Goal: Navigation & Orientation: Go to known website

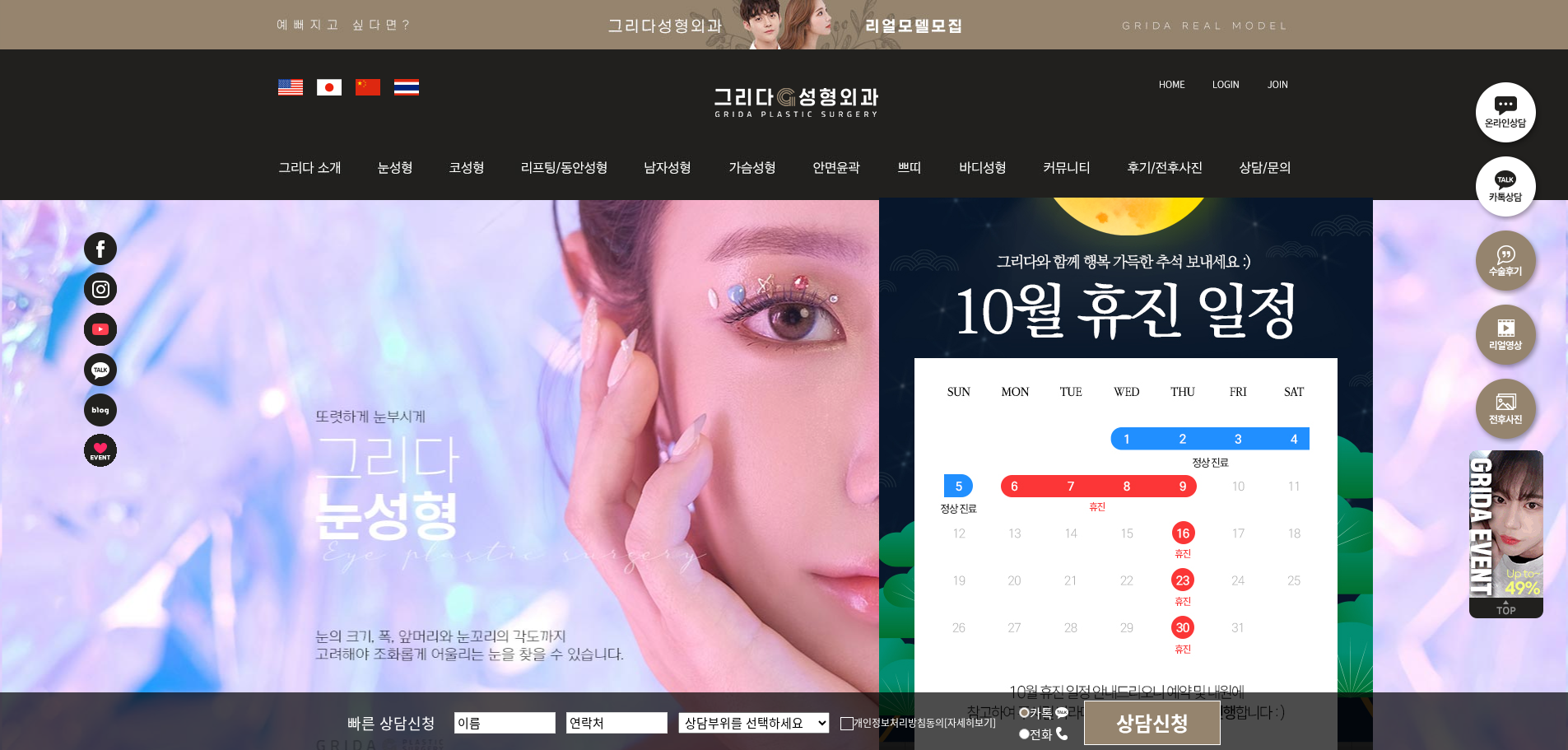
click at [1230, 76] on link at bounding box center [1227, 69] width 46 height 23
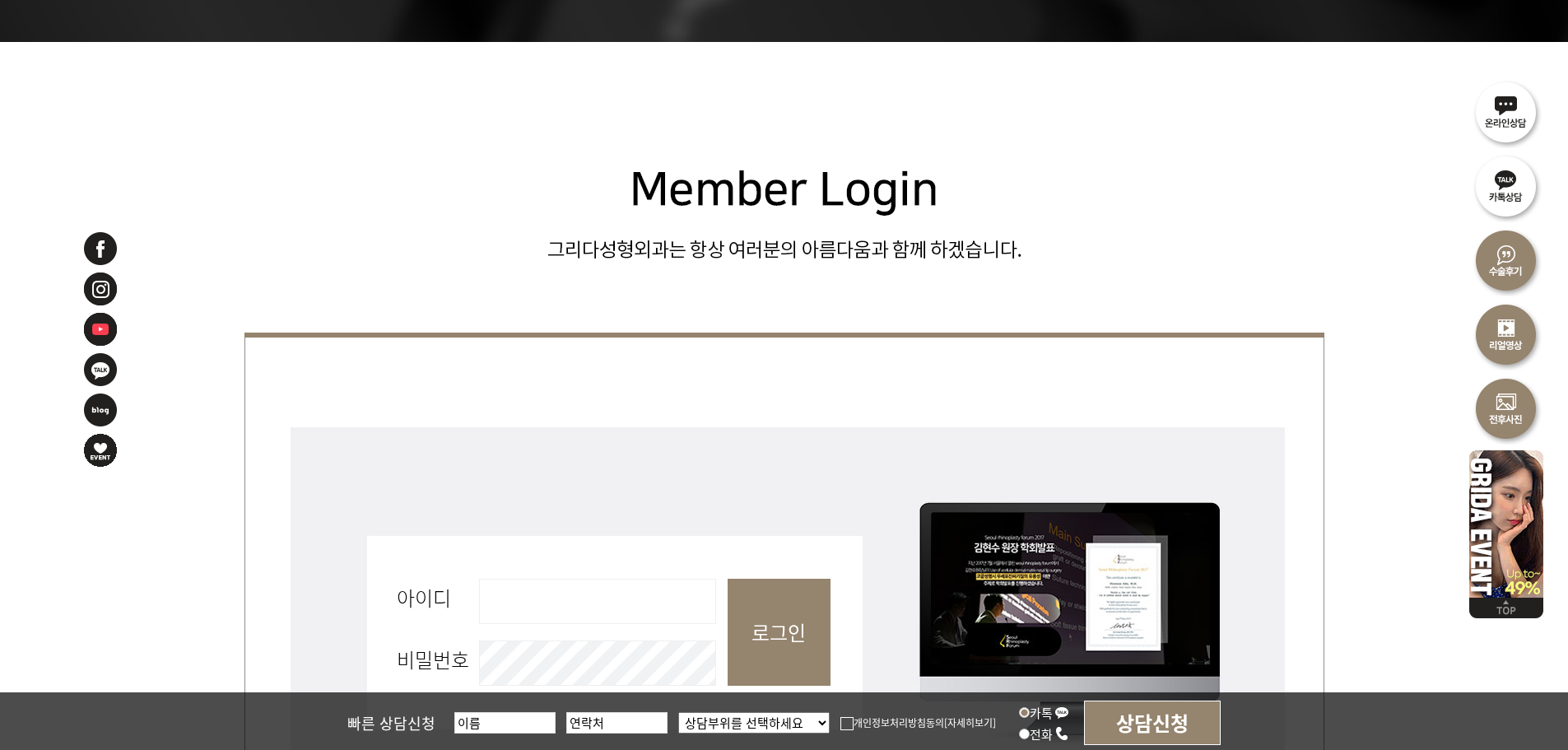
scroll to position [494, 0]
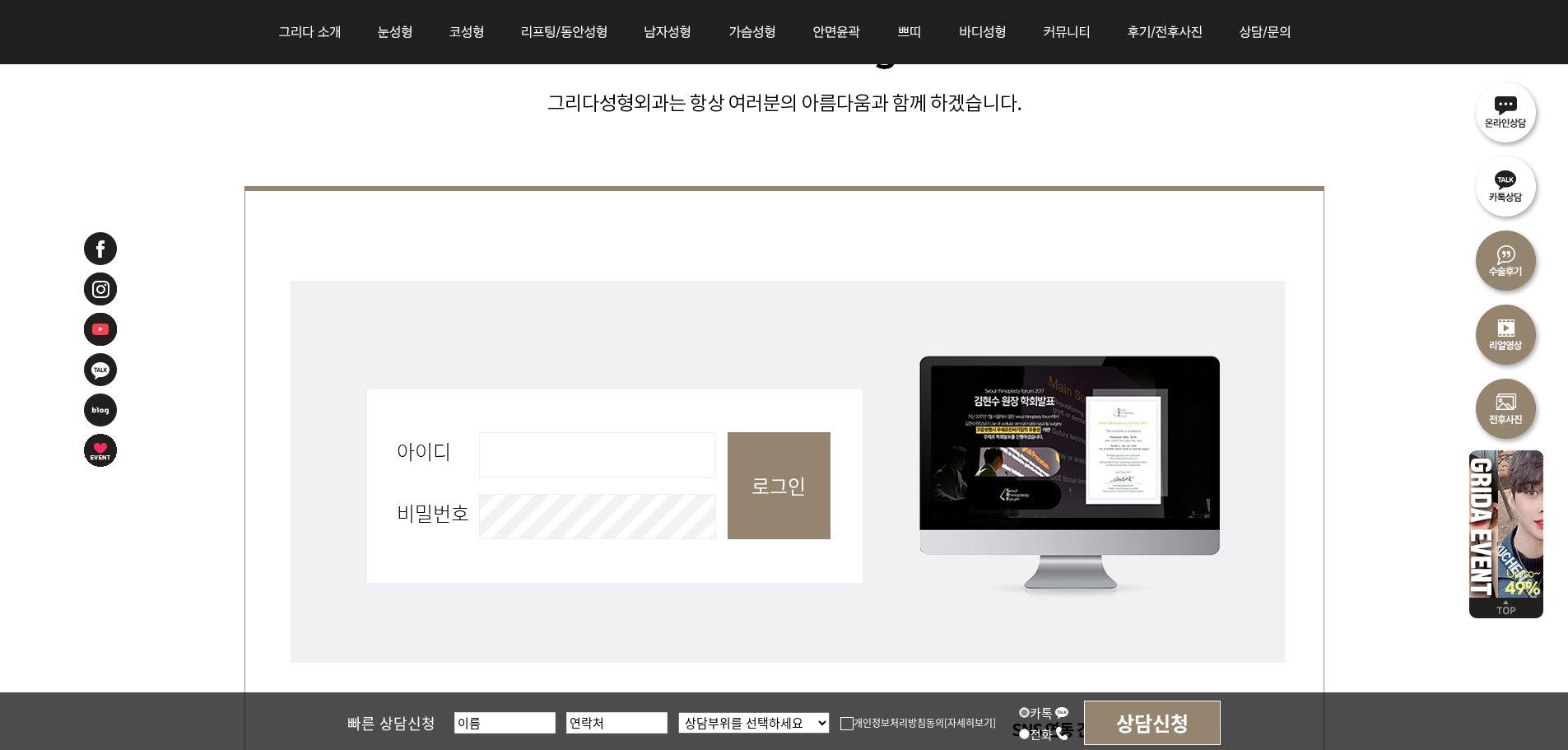
click at [559, 463] on input "아이디 필수" at bounding box center [597, 454] width 237 height 46
type input "admin"
click at [743, 478] on input "로그인" at bounding box center [779, 485] width 103 height 107
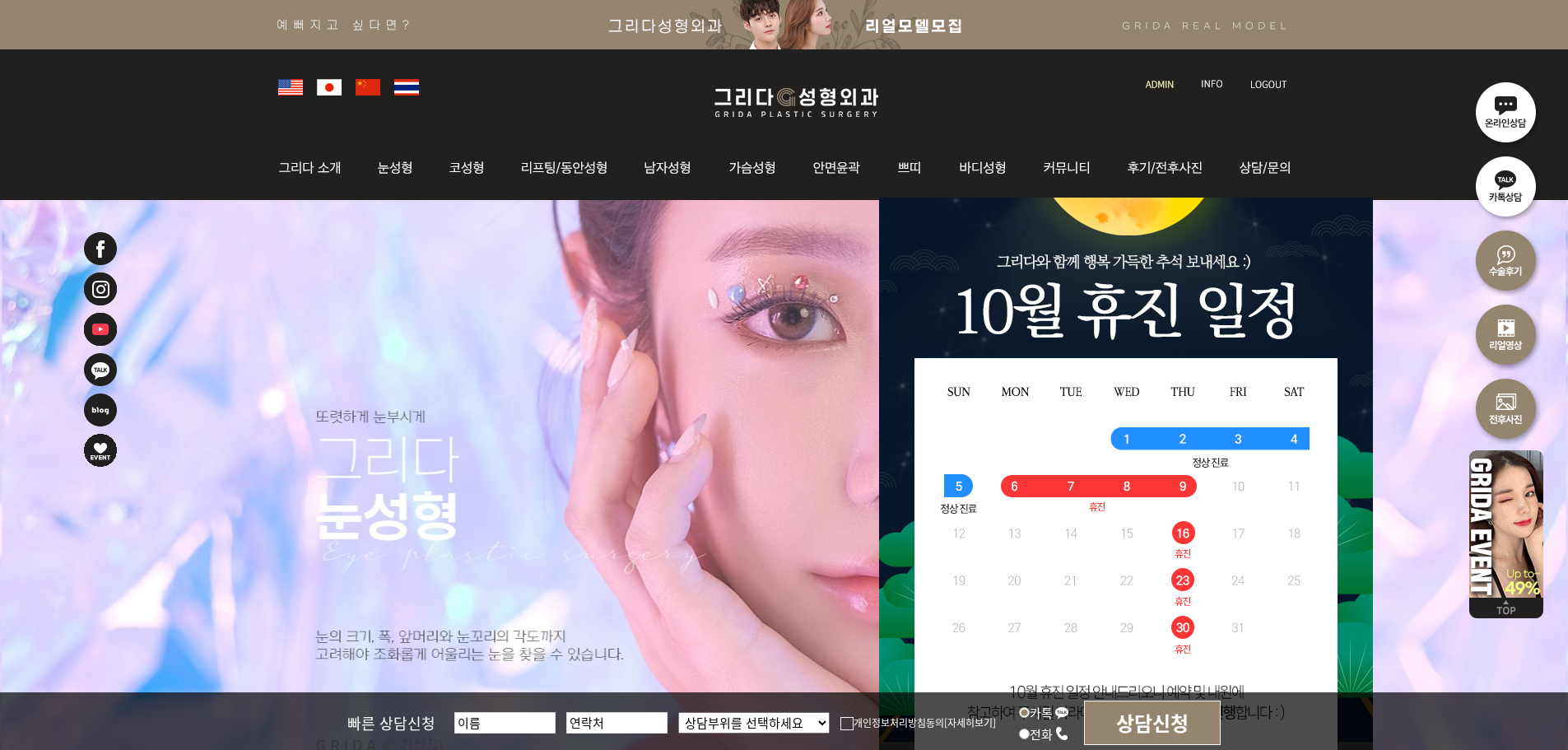
click at [1156, 73] on link at bounding box center [1161, 69] width 47 height 23
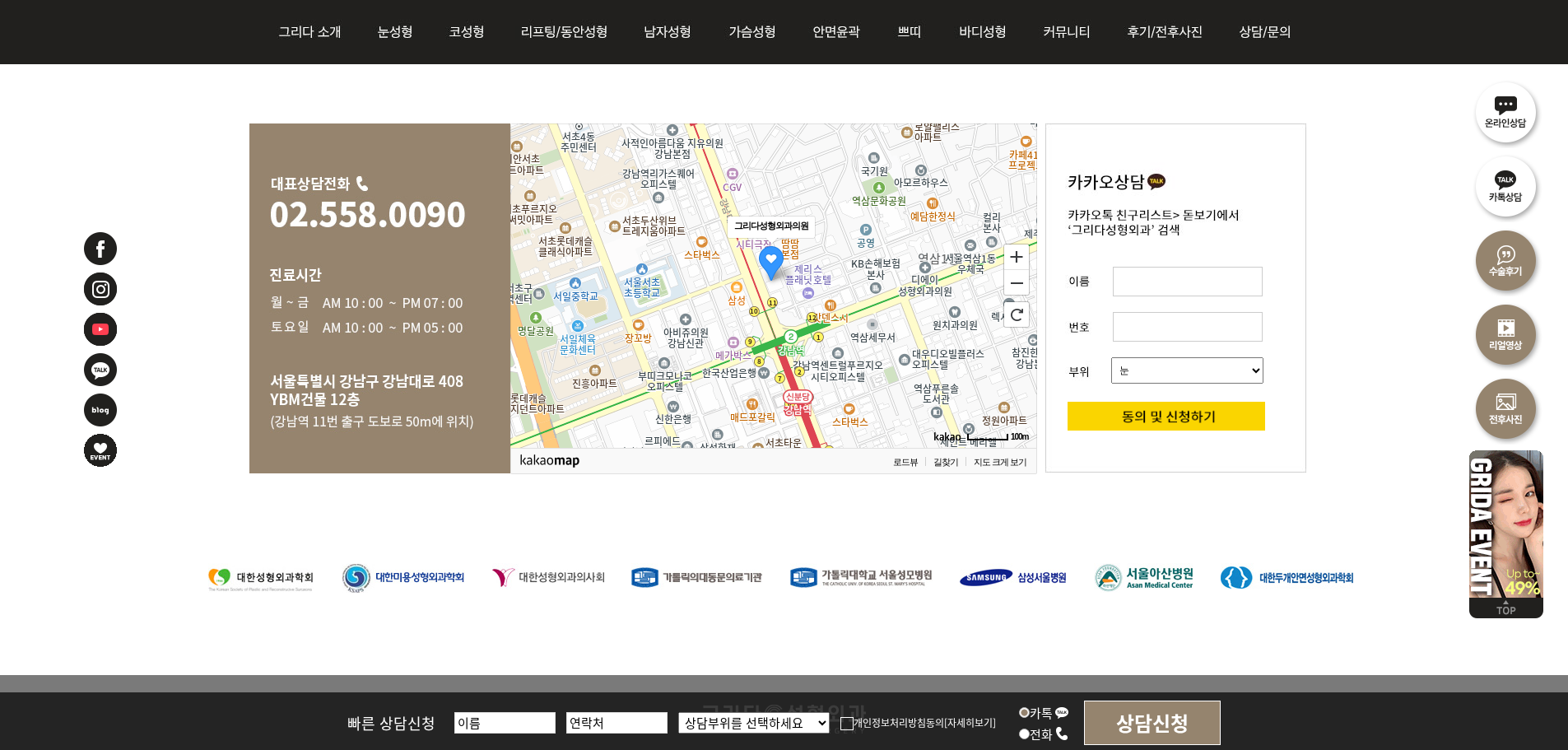
scroll to position [2962, 0]
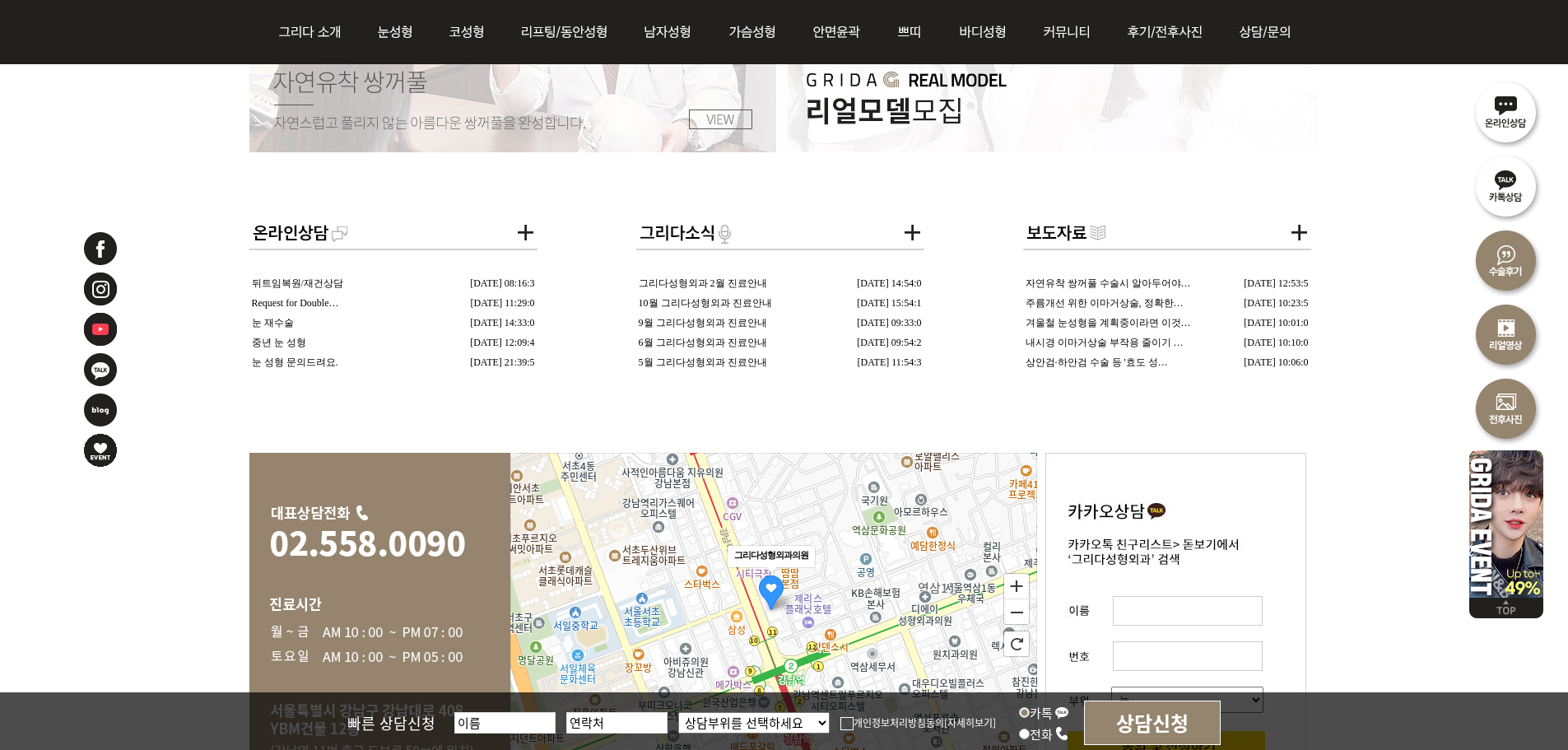
drag, startPoint x: 1148, startPoint y: 437, endPoint x: 1141, endPoint y: 431, distance: 9.2
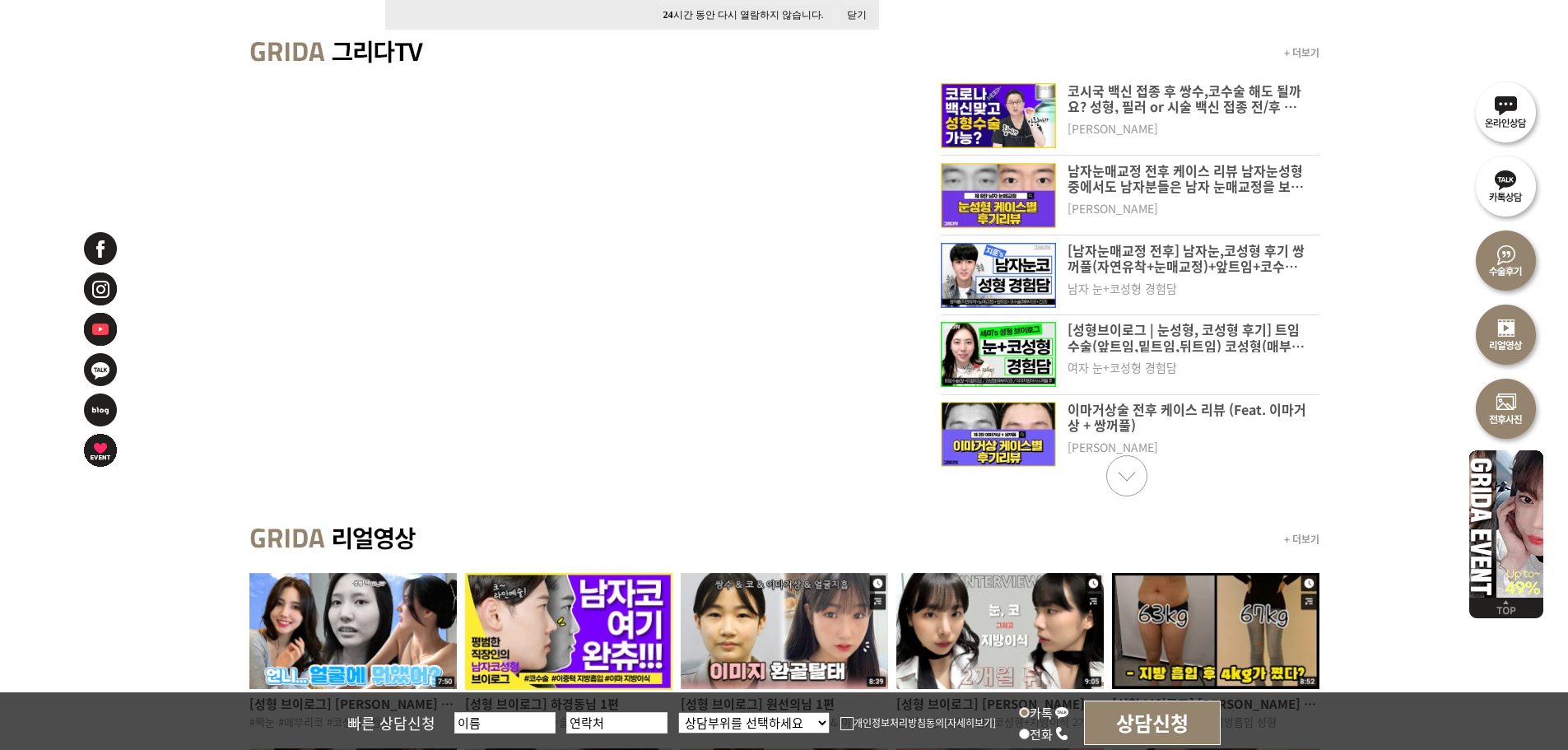
scroll to position [0, 0]
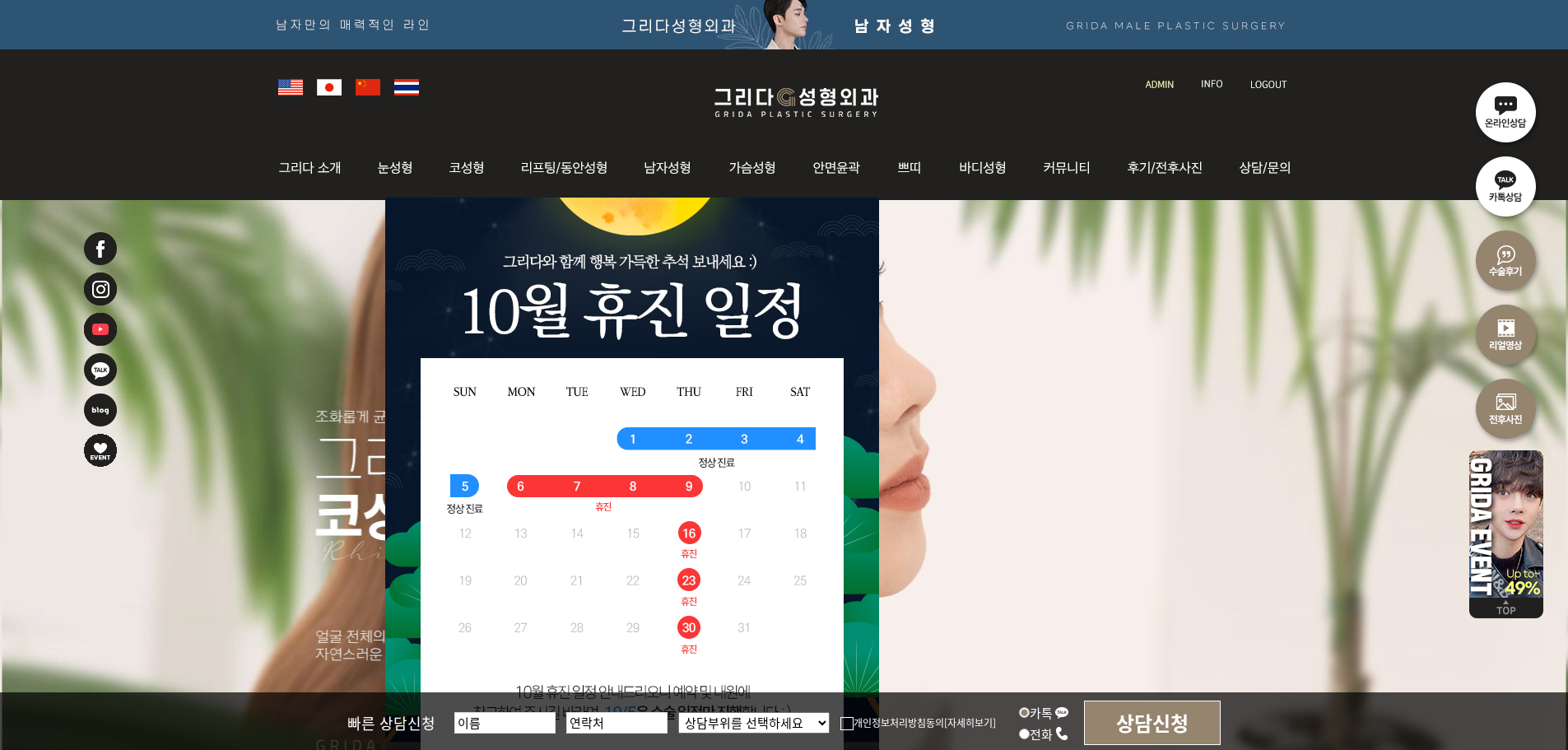
click at [827, 95] on img at bounding box center [796, 102] width 196 height 39
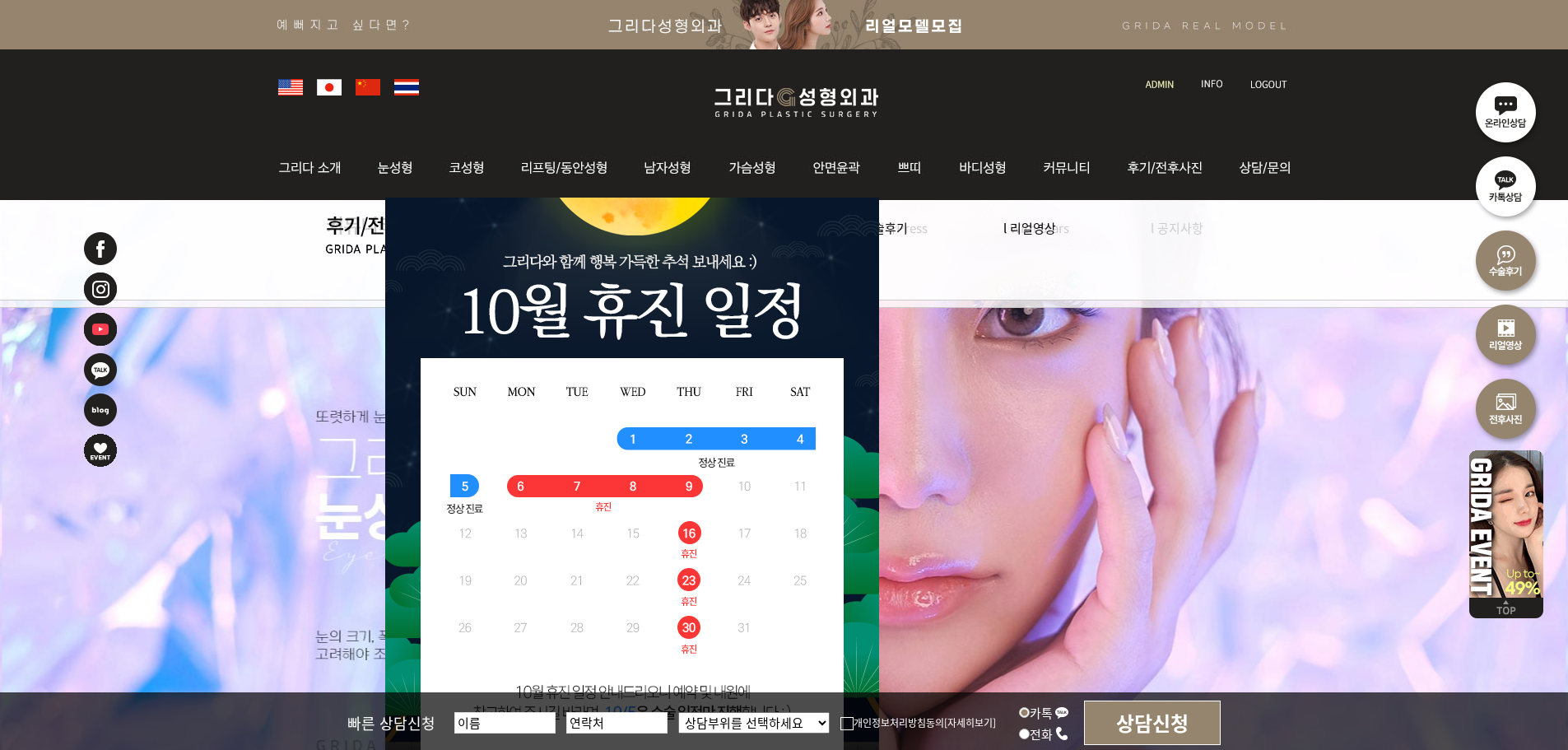
click at [1168, 78] on link at bounding box center [1161, 69] width 47 height 23
